Goal: Task Accomplishment & Management: Manage account settings

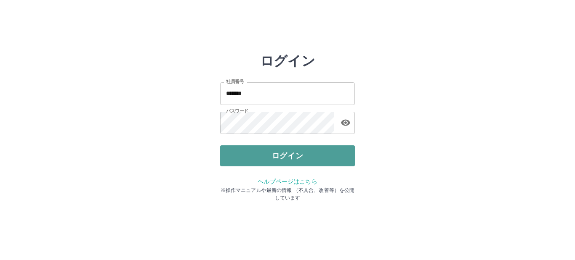
click at [244, 160] on button "ログイン" at bounding box center [287, 156] width 135 height 21
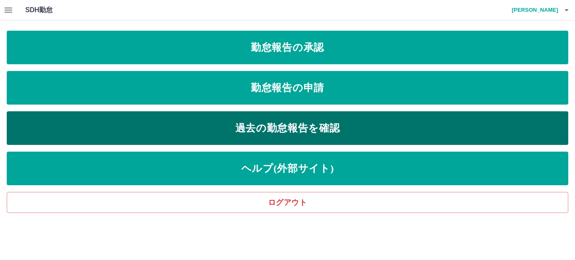
click at [292, 134] on link "過去の勤怠報告を確認" at bounding box center [287, 128] width 561 height 34
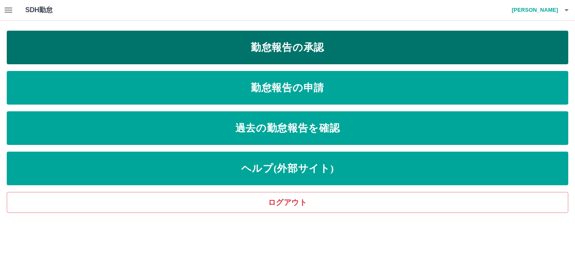
click at [296, 46] on link "勤怠報告の承認" at bounding box center [287, 48] width 561 height 34
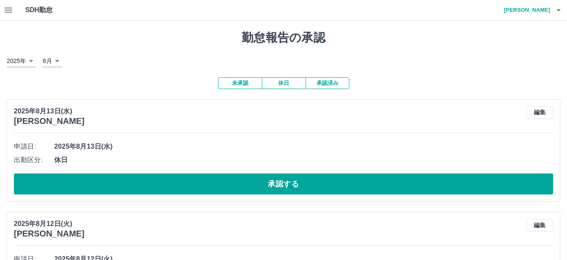
click at [331, 82] on button "承認済み" at bounding box center [328, 83] width 44 height 12
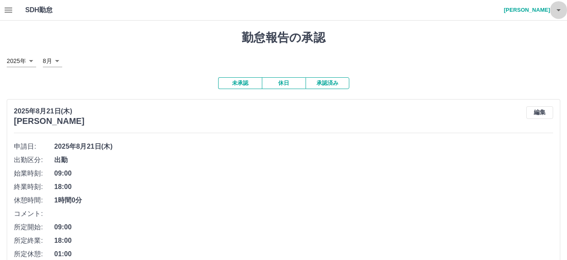
click at [557, 7] on icon "button" at bounding box center [559, 10] width 10 height 10
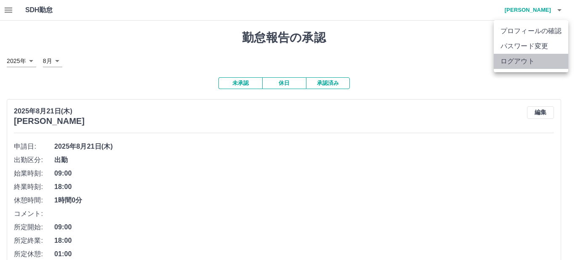
click at [524, 60] on li "ログアウト" at bounding box center [530, 61] width 74 height 15
